Goal: Task Accomplishment & Management: Use online tool/utility

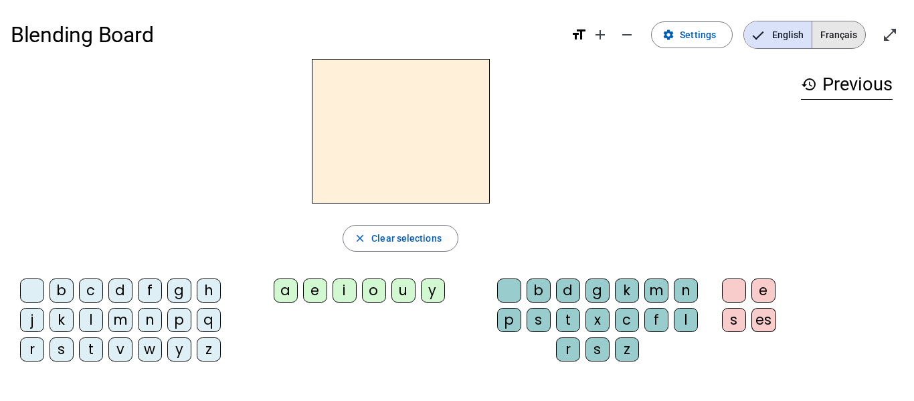
click at [836, 38] on span "Français" at bounding box center [838, 34] width 53 height 27
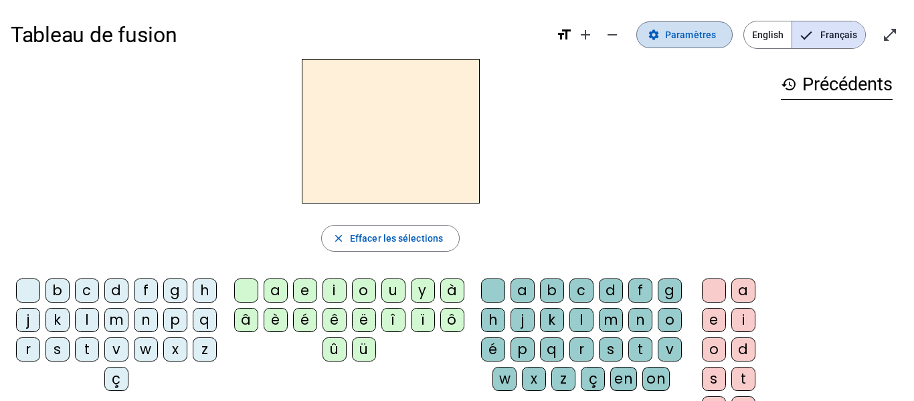
click at [697, 37] on span "Paramètres" at bounding box center [690, 35] width 51 height 16
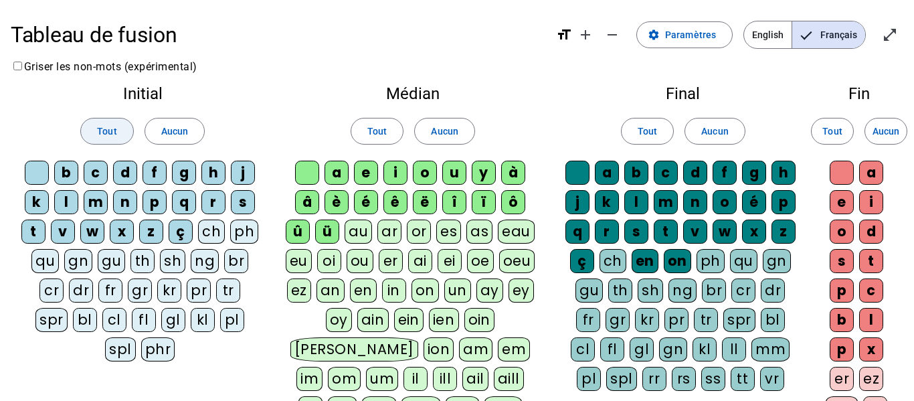
click at [118, 128] on span at bounding box center [107, 131] width 52 height 32
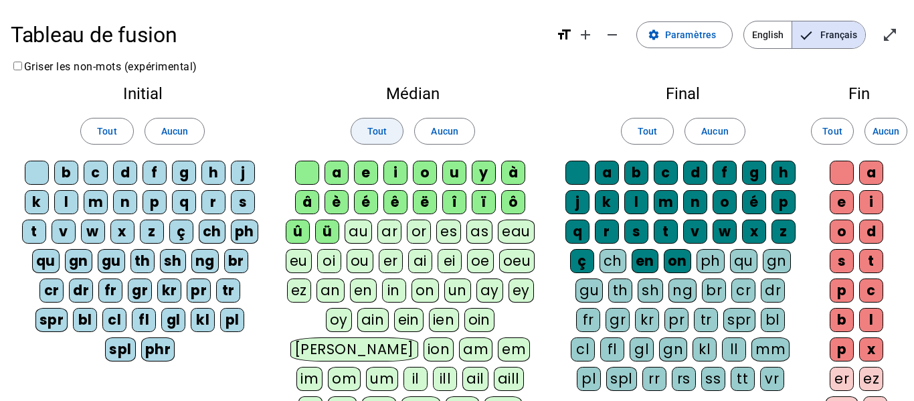
click at [372, 136] on span "Tout" at bounding box center [376, 131] width 19 height 16
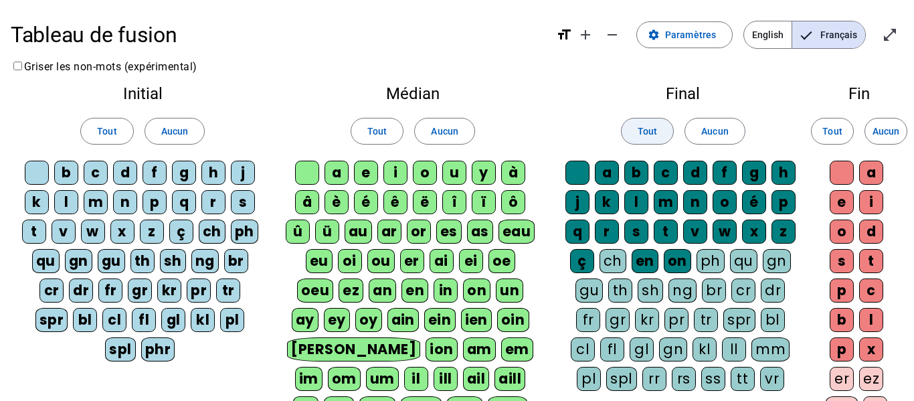
click at [650, 131] on span "Tout" at bounding box center [647, 131] width 19 height 16
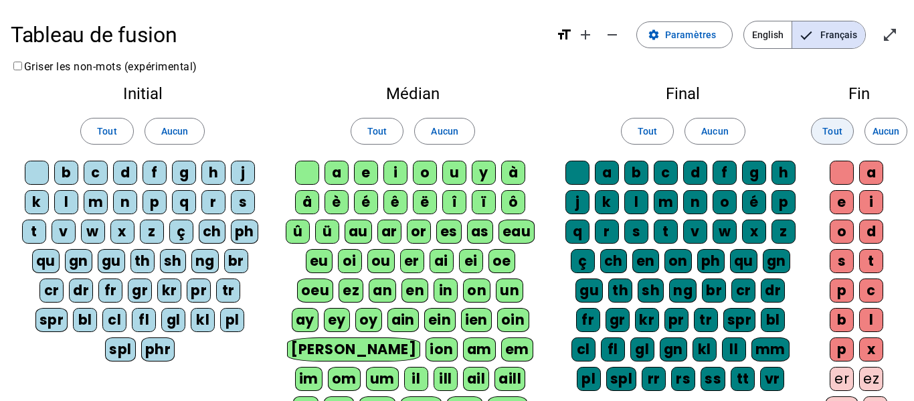
click at [838, 132] on span "Tout" at bounding box center [831, 131] width 19 height 16
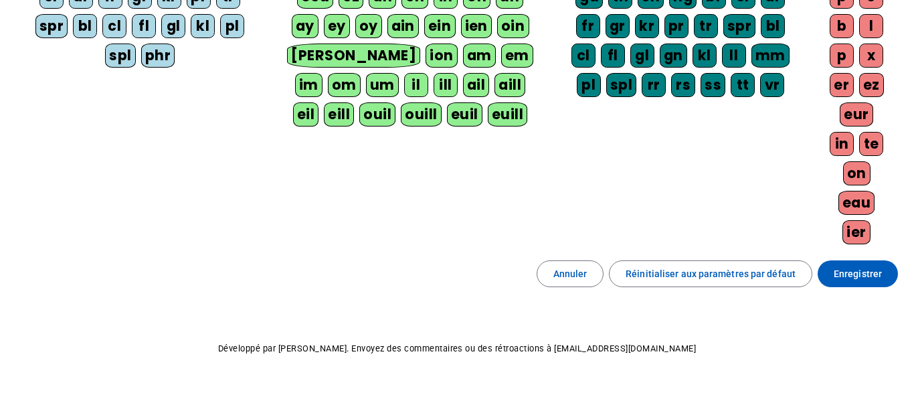
scroll to position [300, 0]
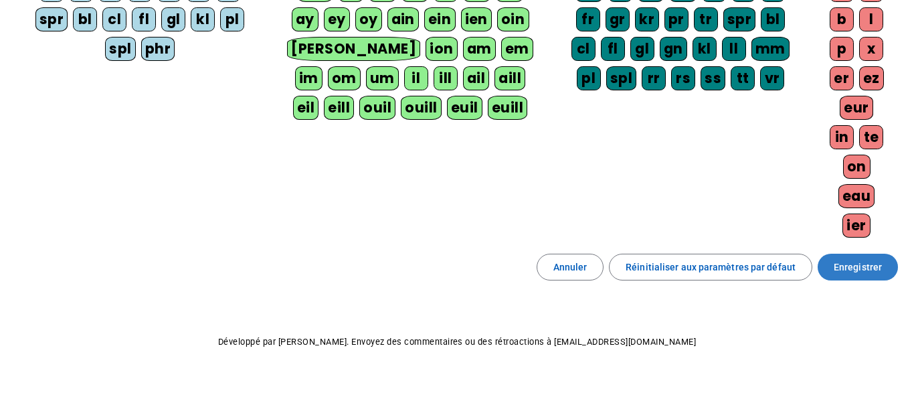
click at [848, 267] on span "Enregistrer" at bounding box center [858, 267] width 48 height 16
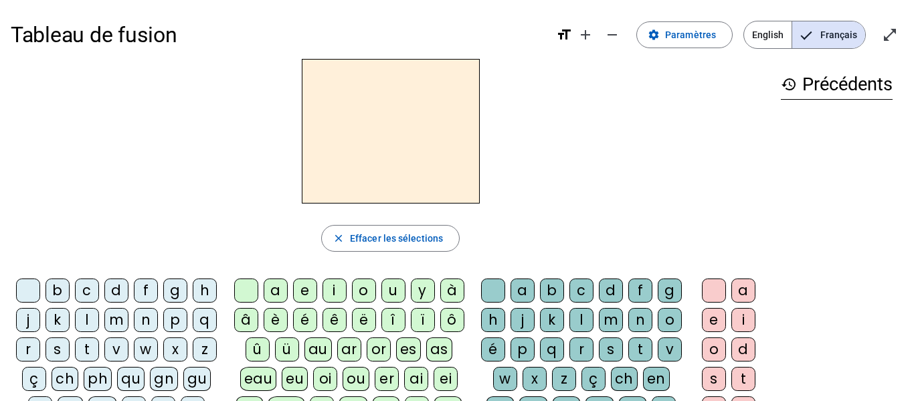
scroll to position [1, 0]
click at [163, 331] on div "p" at bounding box center [175, 319] width 24 height 24
click at [334, 286] on div "i" at bounding box center [335, 290] width 24 height 24
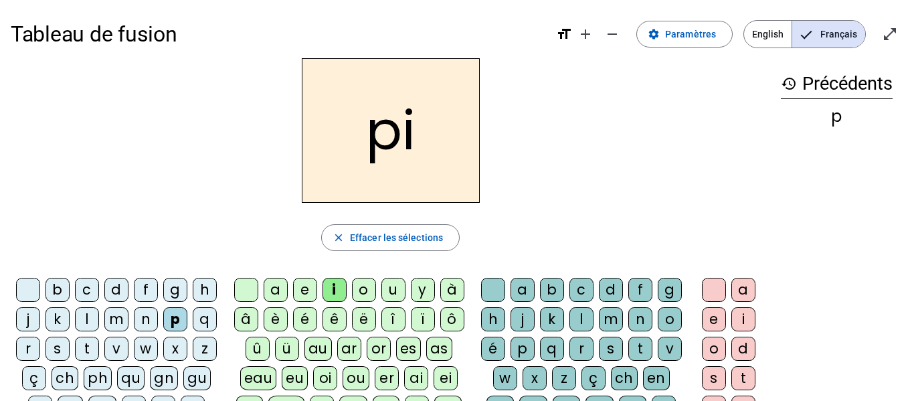
click at [594, 353] on div "r" at bounding box center [582, 349] width 24 height 24
click at [714, 325] on div "e" at bounding box center [714, 319] width 24 height 24
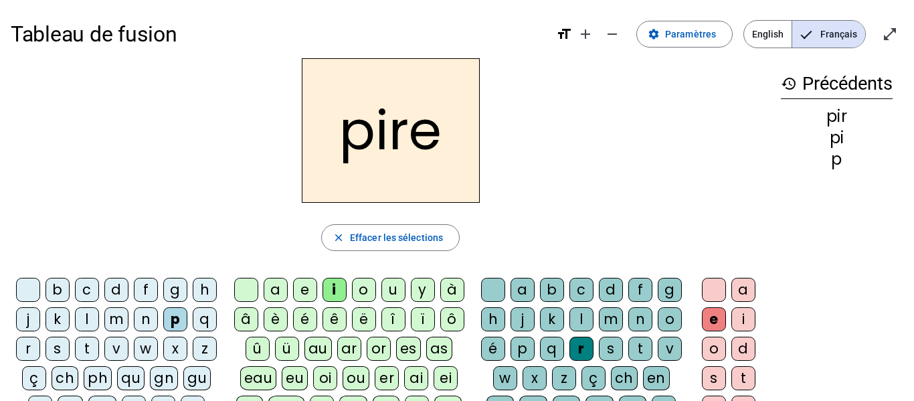
click at [99, 290] on div "c" at bounding box center [87, 290] width 24 height 24
